Goal: Transaction & Acquisition: Purchase product/service

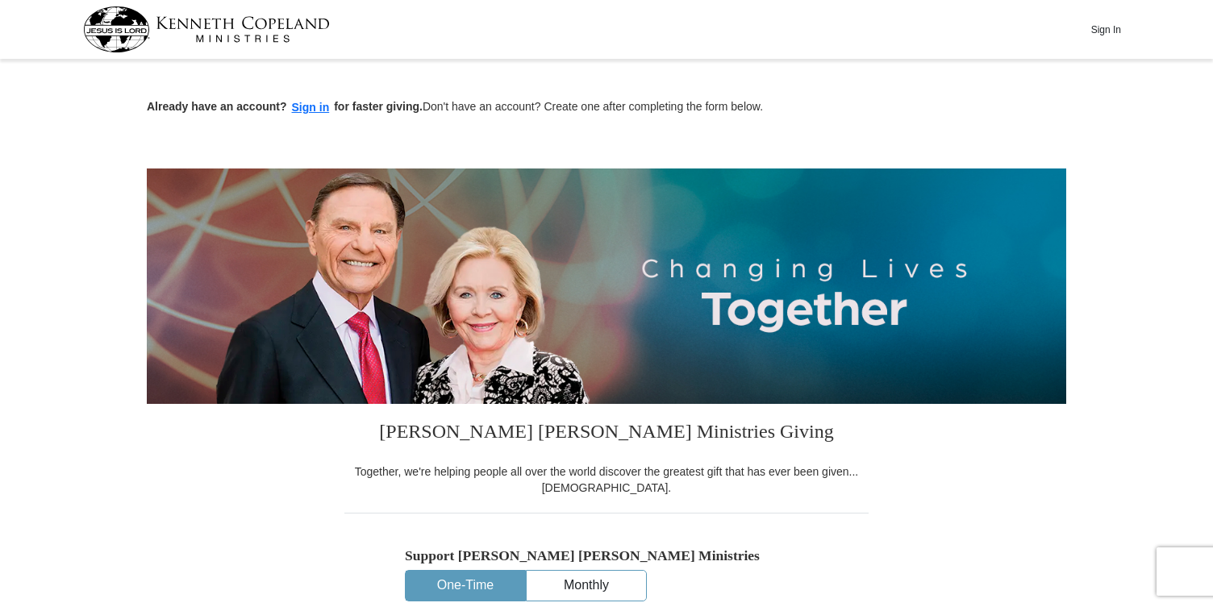
click at [1113, 28] on button "Sign In" at bounding box center [1105, 29] width 48 height 25
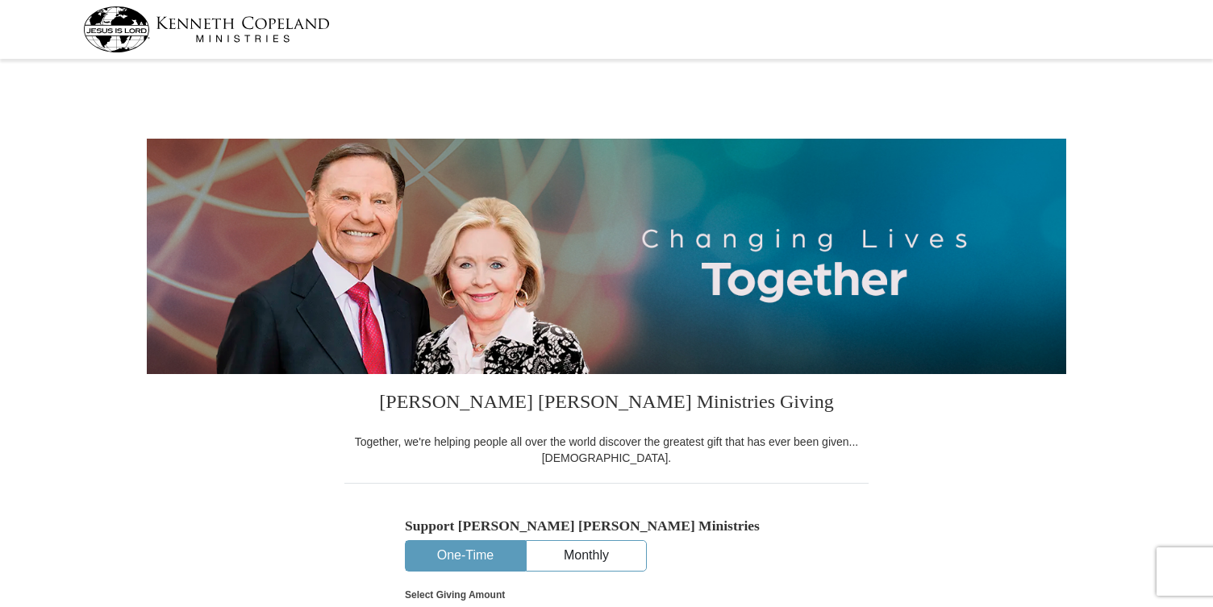
select select "PA"
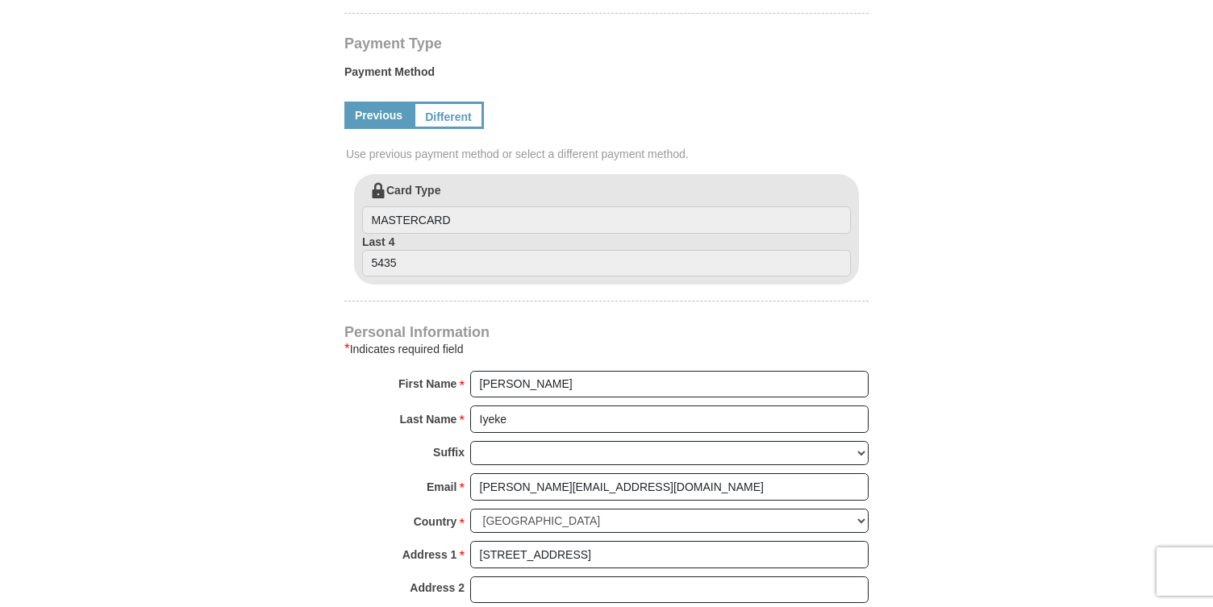
scroll to position [749, 0]
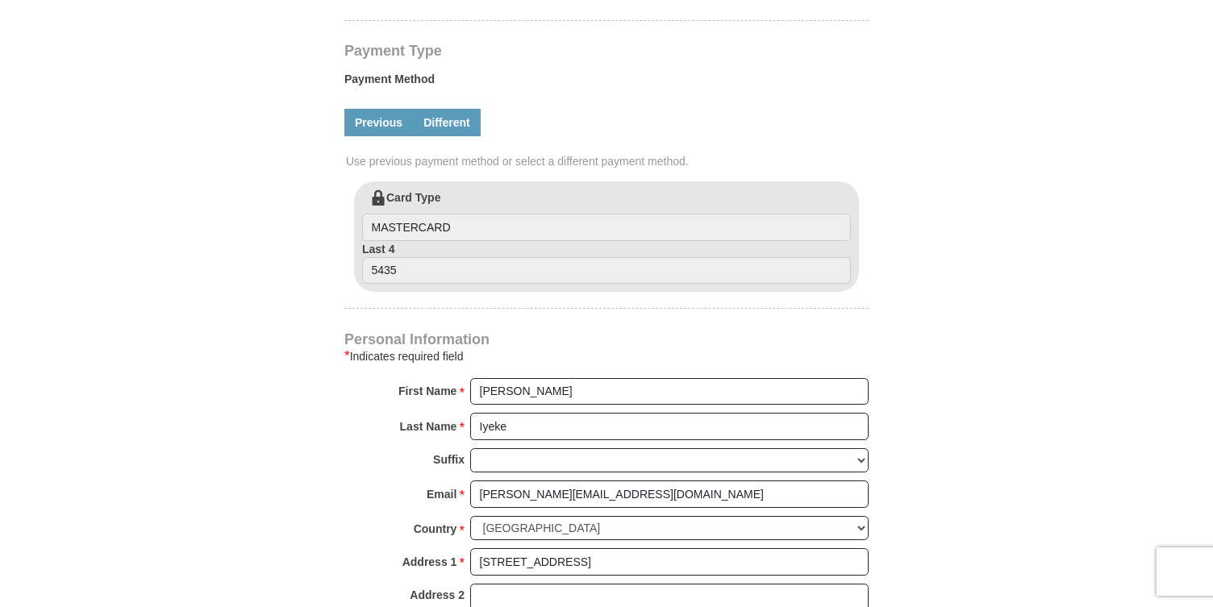
click at [444, 118] on link "Different" at bounding box center [447, 122] width 68 height 27
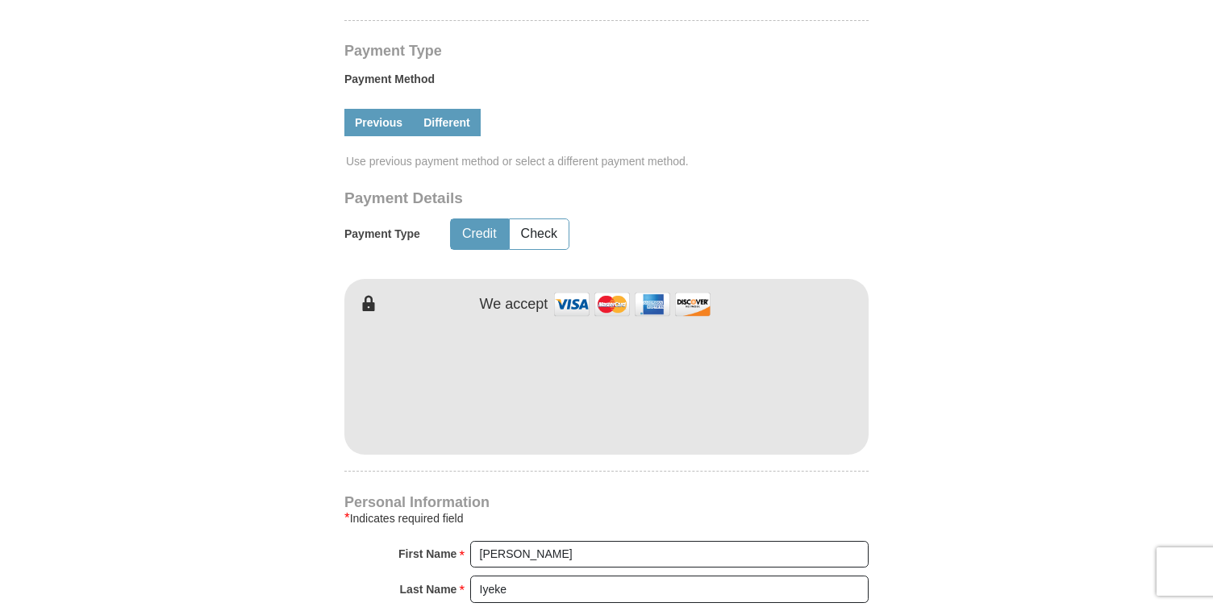
click at [378, 124] on link "Previous" at bounding box center [378, 122] width 69 height 27
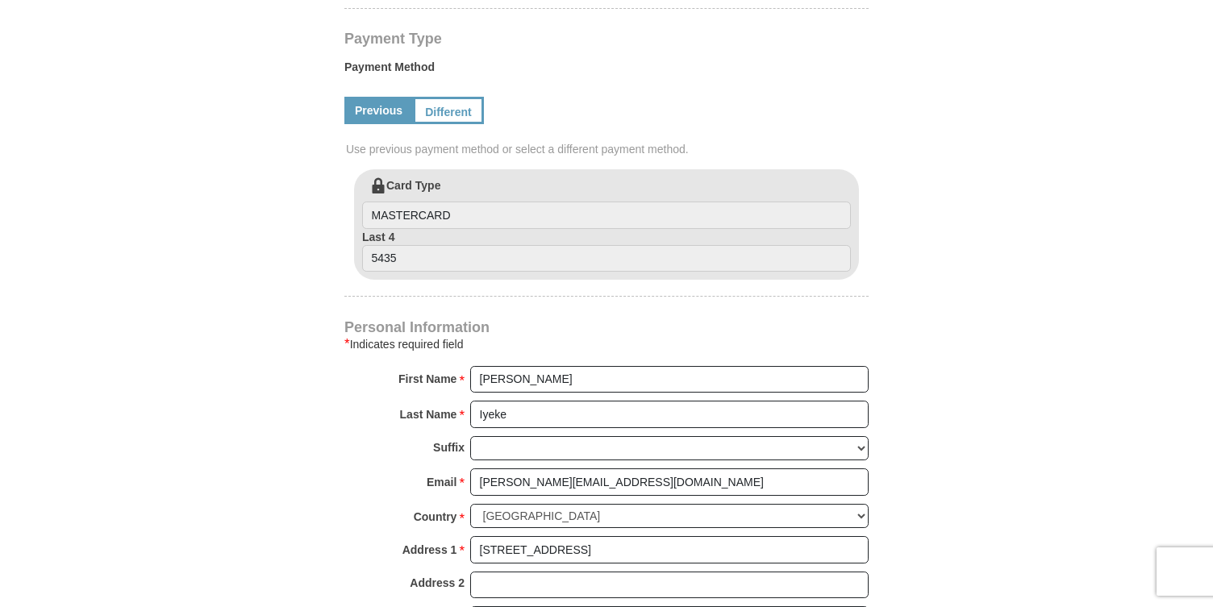
scroll to position [618, 0]
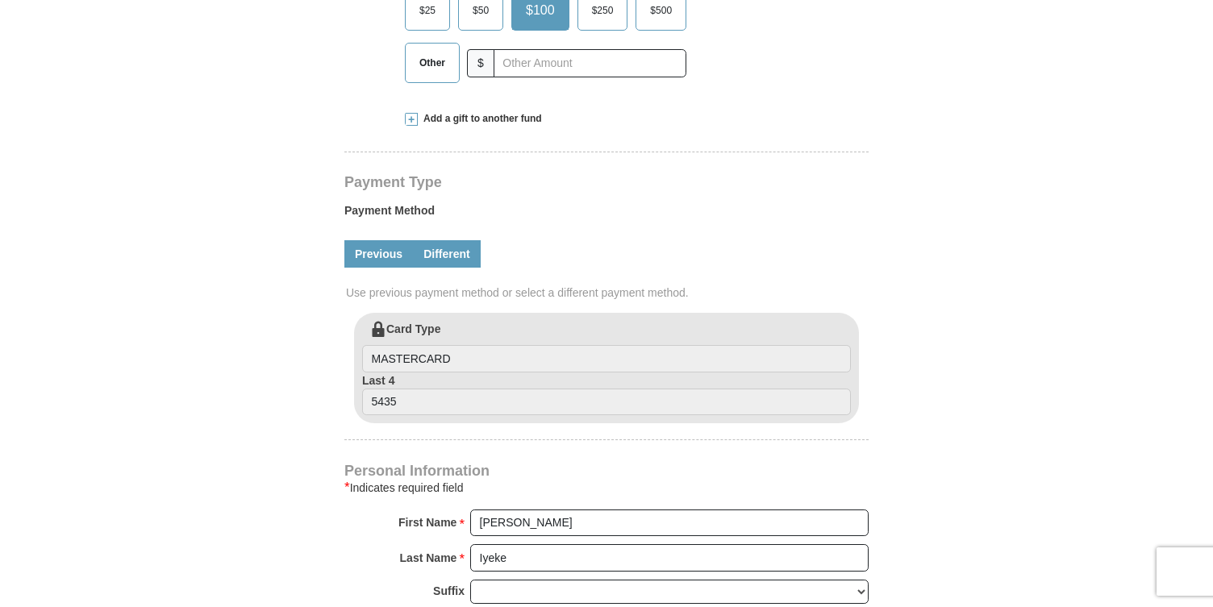
click at [456, 256] on link "Different" at bounding box center [447, 253] width 68 height 27
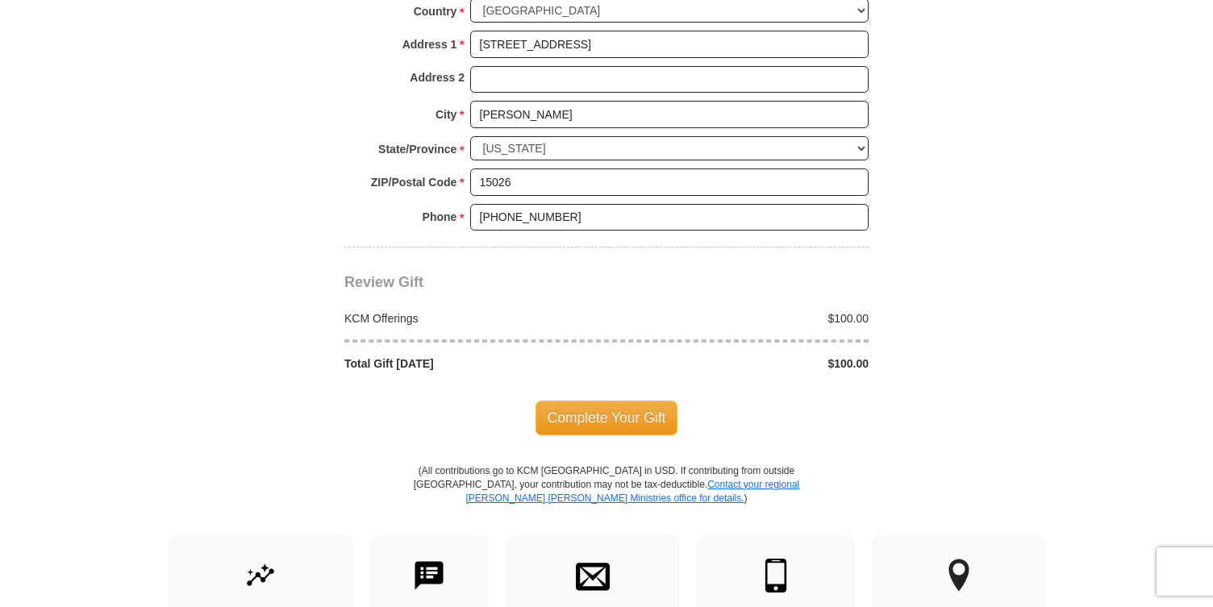
scroll to position [1435, 0]
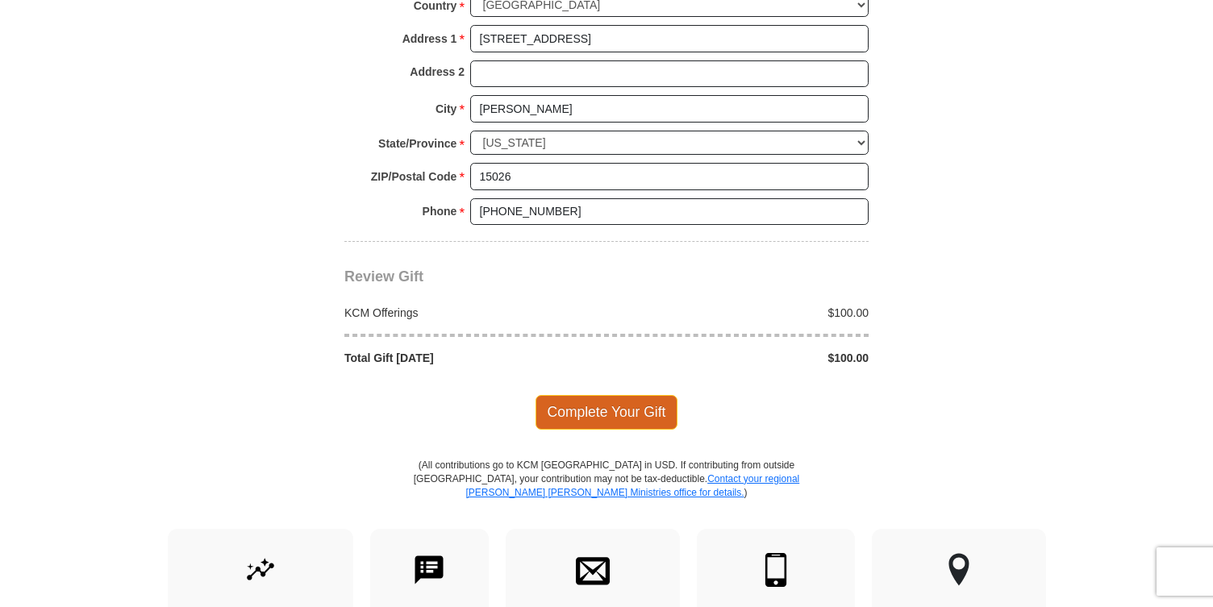
click at [633, 417] on span "Complete Your Gift" at bounding box center [606, 412] width 143 height 34
